Goal: Task Accomplishment & Management: Use online tool/utility

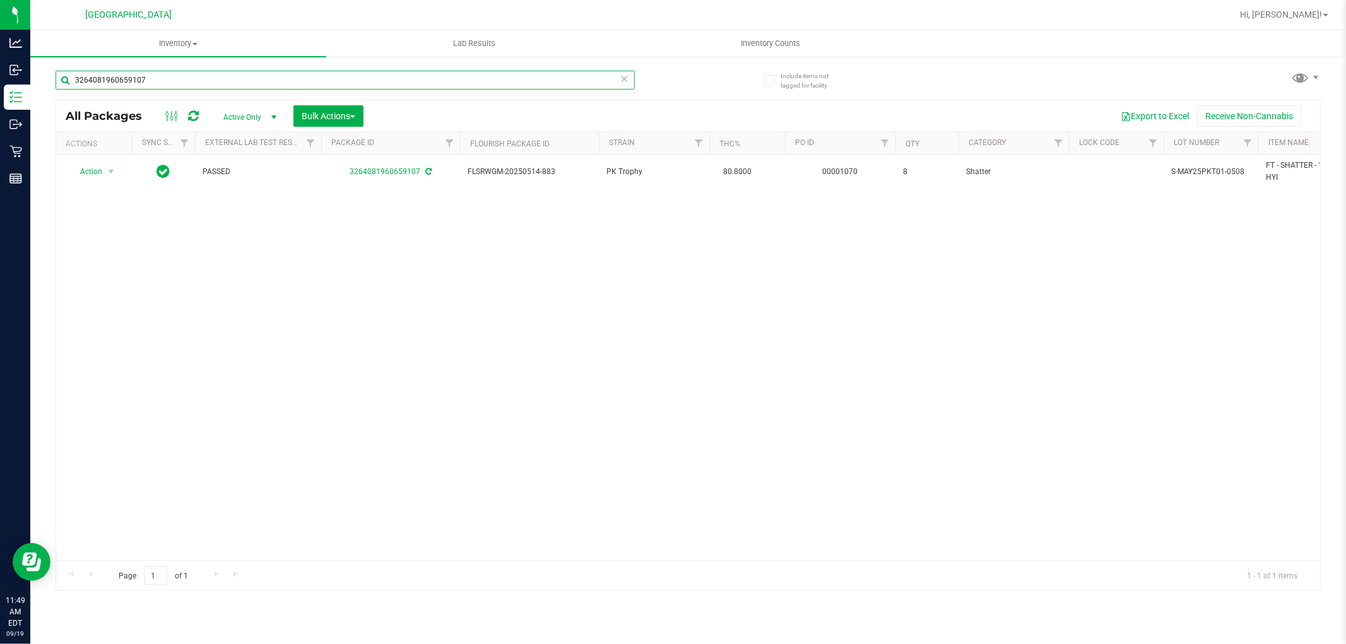
click at [617, 84] on input "3264081960659107" at bounding box center [345, 80] width 579 height 19
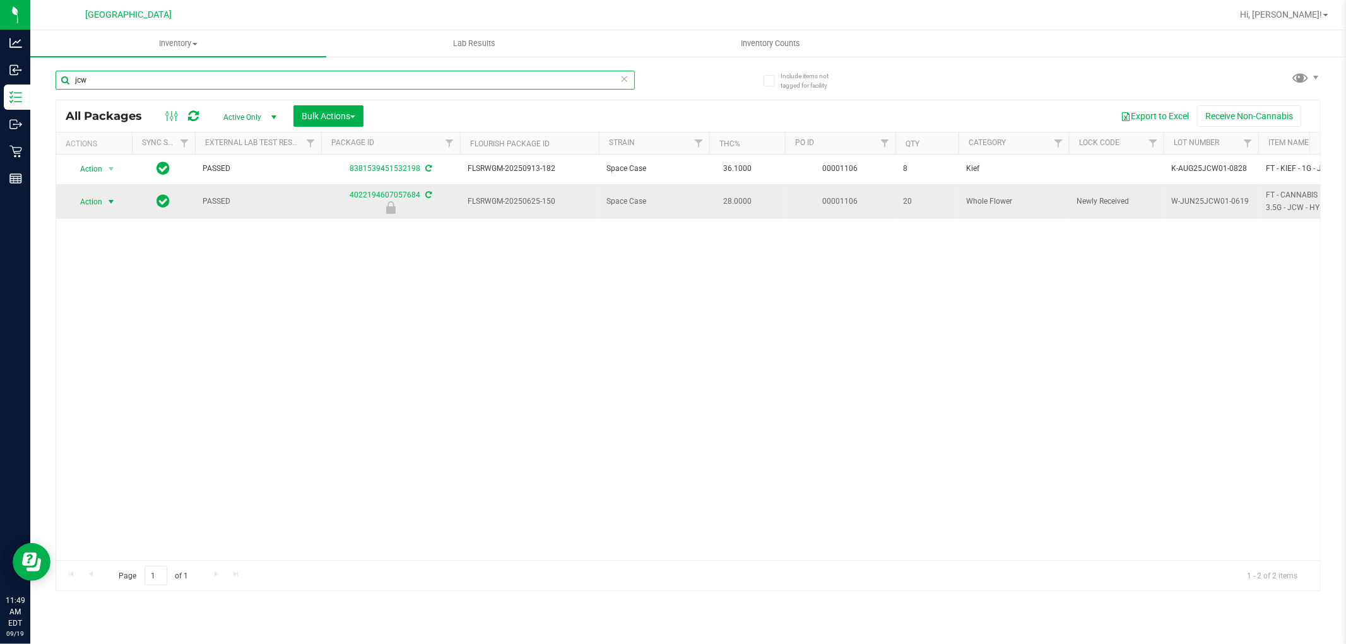
type input "jcw"
click at [97, 198] on span "Action" at bounding box center [86, 202] width 34 height 18
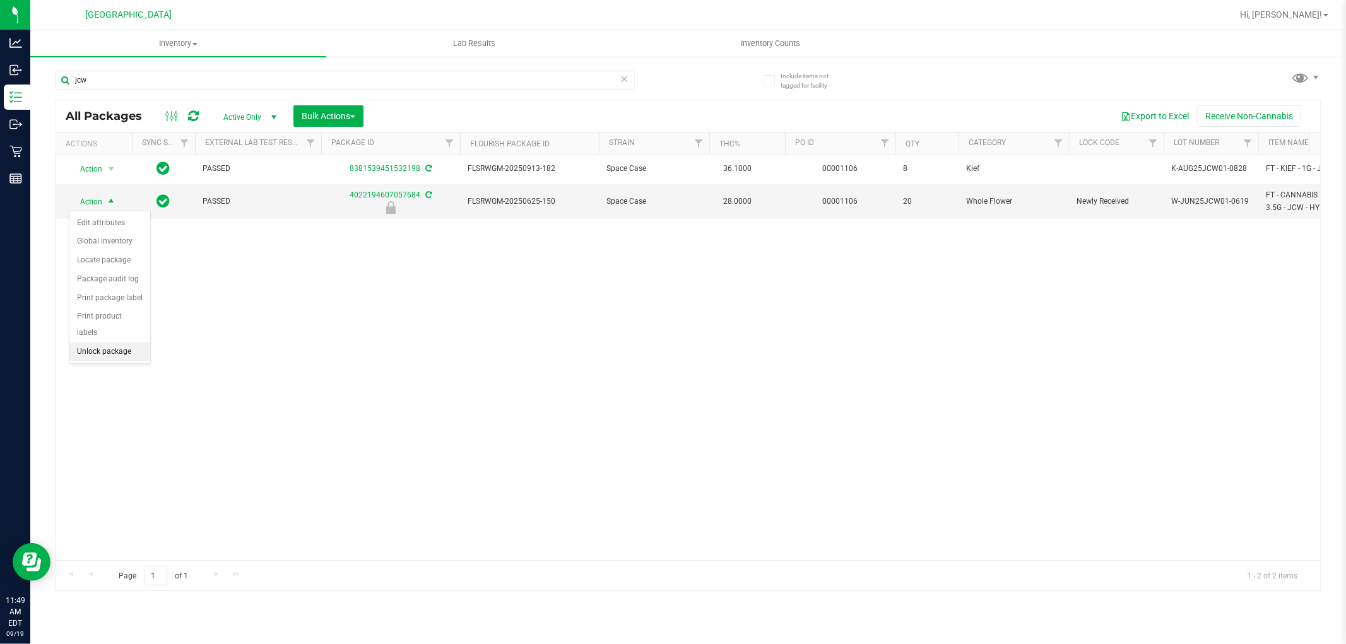
click at [107, 355] on li "Unlock package" at bounding box center [109, 352] width 81 height 19
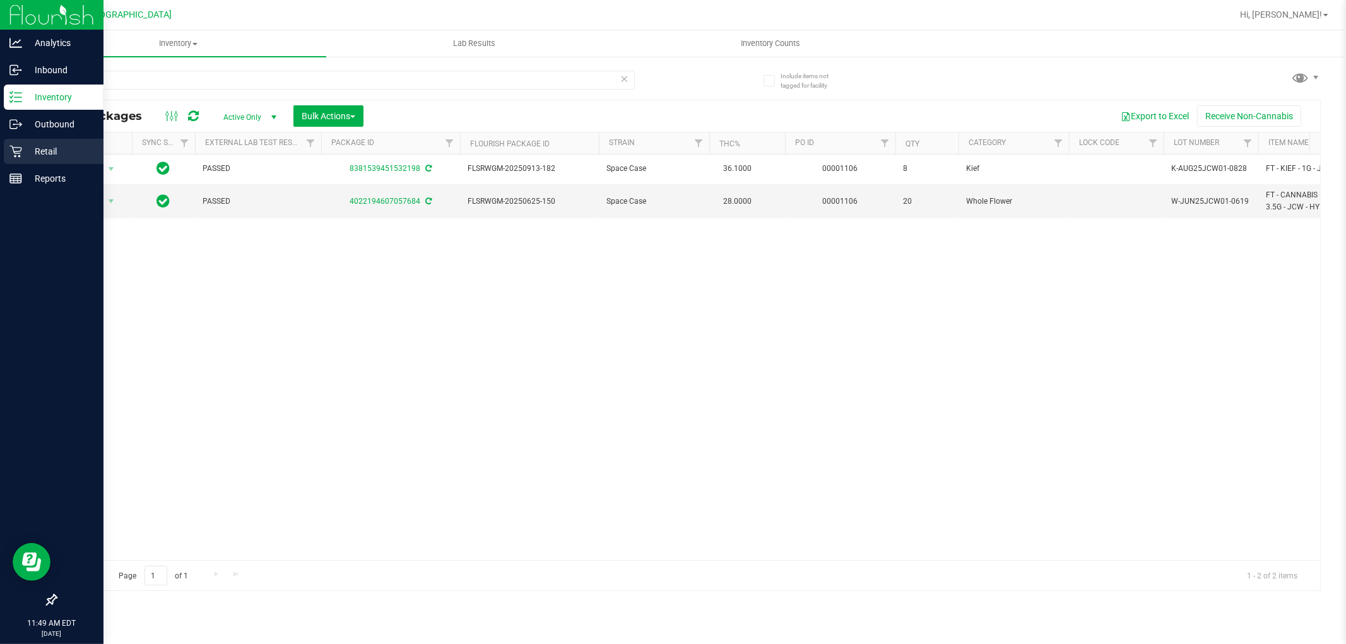
click at [45, 141] on div "Retail" at bounding box center [54, 151] width 100 height 25
